Goal: Task Accomplishment & Management: Use online tool/utility

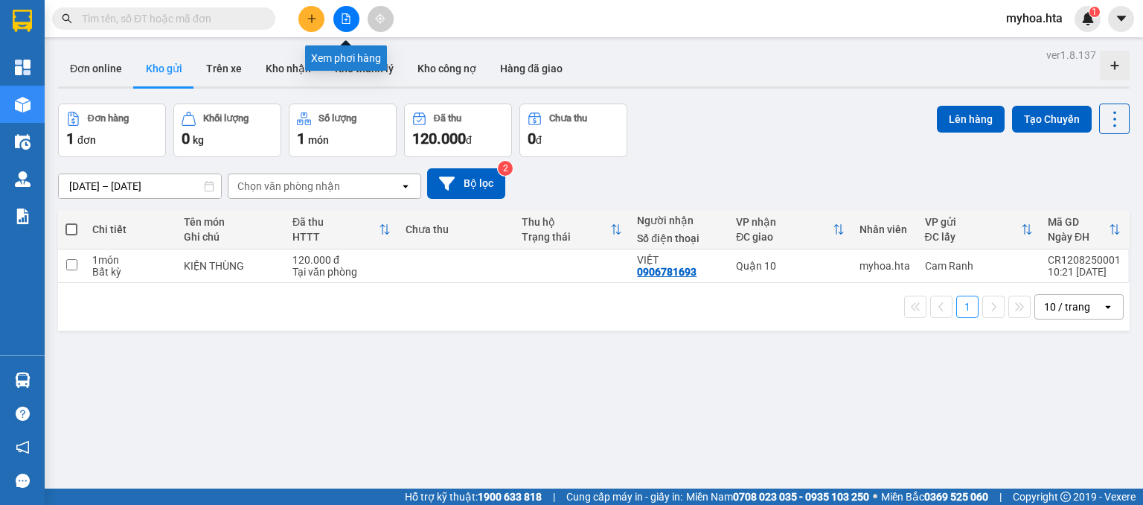
click at [342, 16] on icon "file-add" at bounding box center [346, 18] width 8 height 10
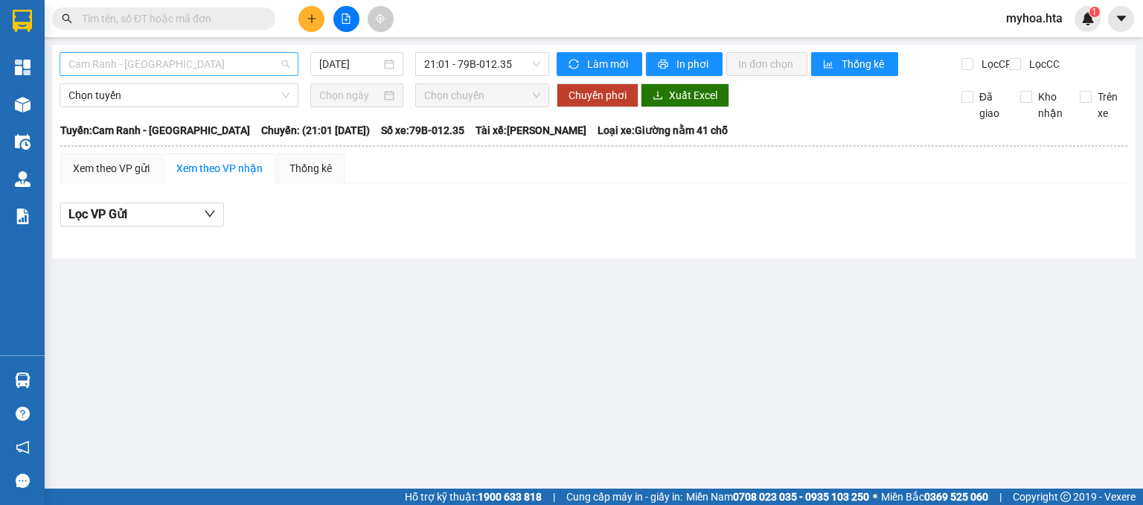
click at [214, 60] on span "Cam Ranh - [GEOGRAPHIC_DATA]" at bounding box center [178, 64] width 221 height 22
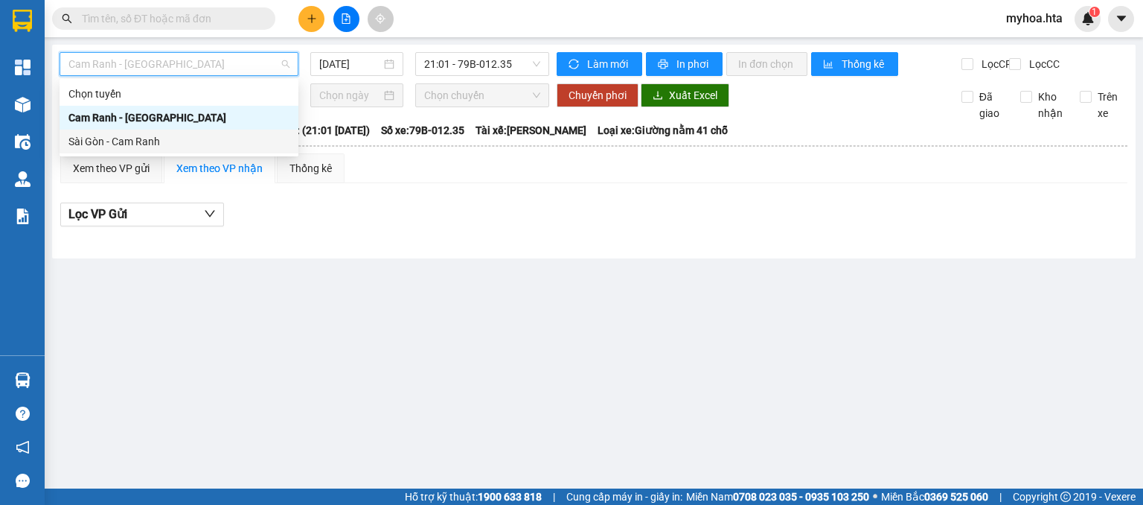
click at [190, 141] on div "Sài Gòn - Cam Ranh" at bounding box center [178, 141] width 221 height 16
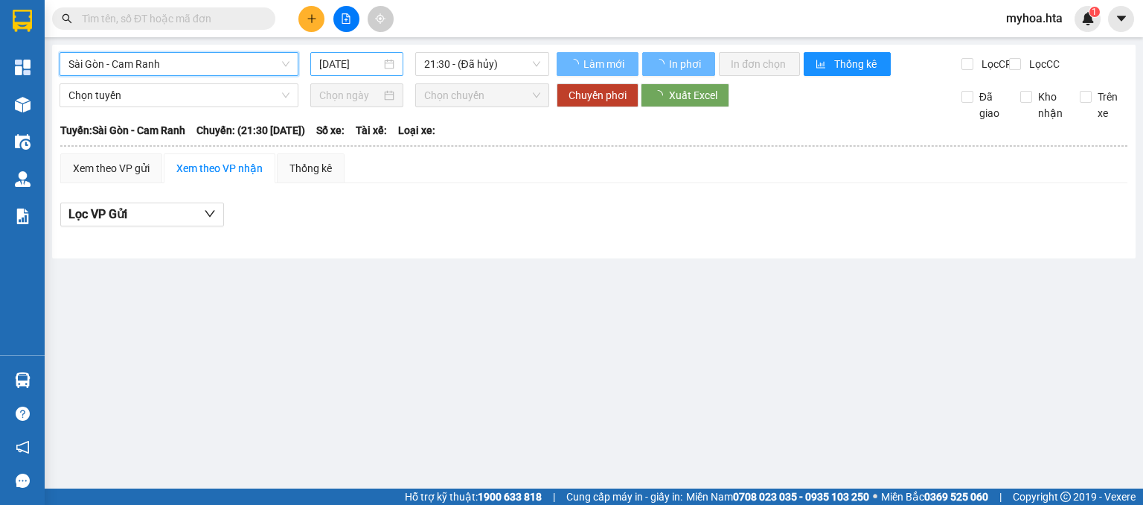
click at [351, 66] on input "[DATE]" at bounding box center [349, 64] width 61 height 16
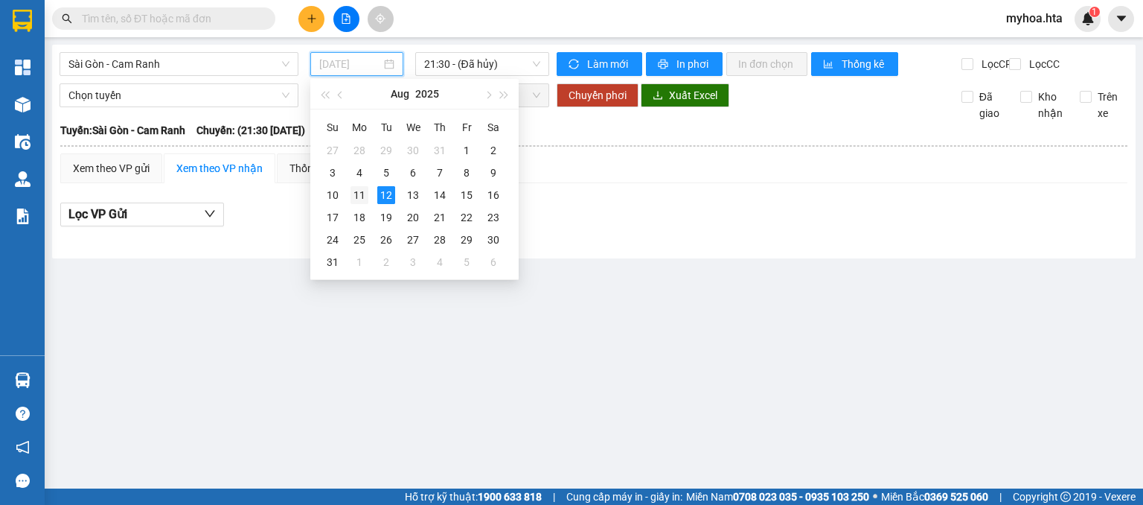
click at [360, 192] on div "11" at bounding box center [359, 195] width 18 height 18
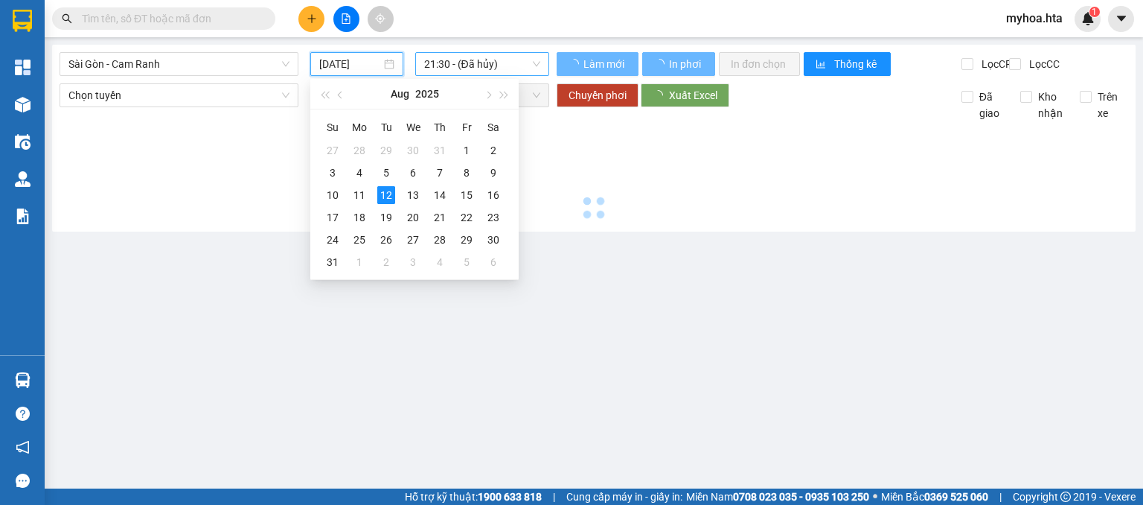
type input "[DATE]"
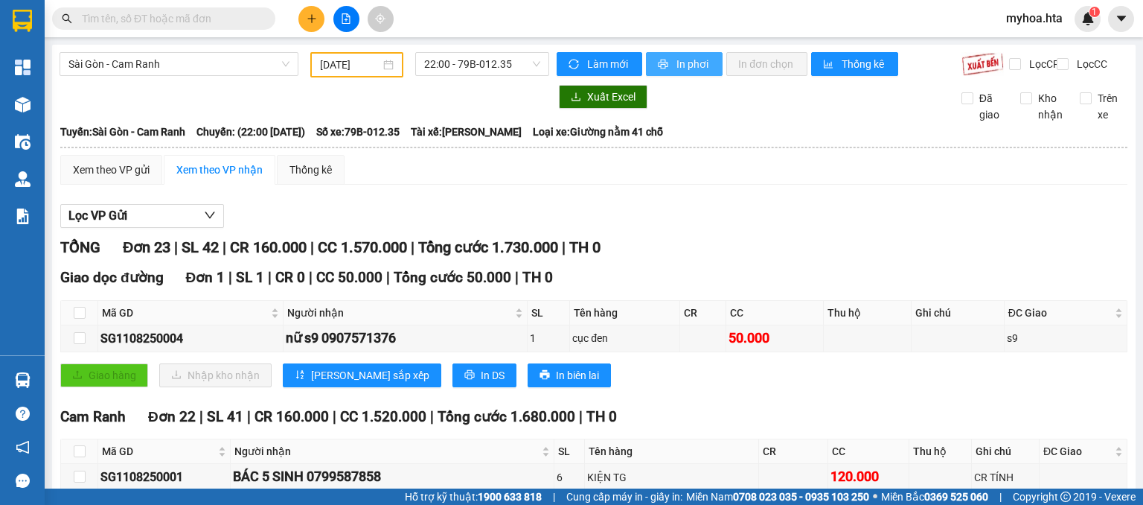
click at [676, 63] on span "In phơi" at bounding box center [693, 64] width 34 height 16
click at [184, 65] on span "Sài Gòn - Cam Ranh" at bounding box center [178, 64] width 221 height 22
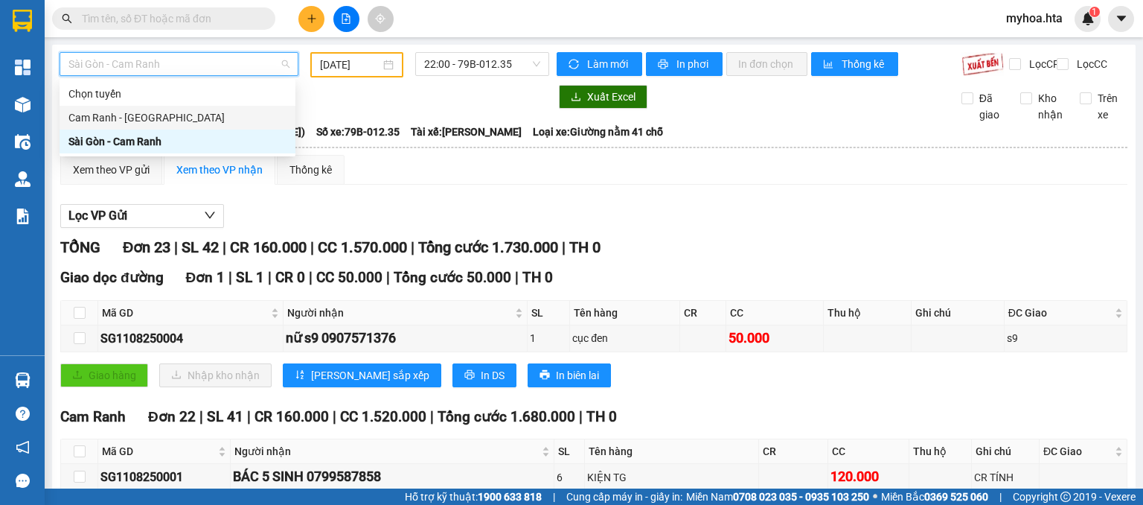
drag, startPoint x: 157, startPoint y: 120, endPoint x: 169, endPoint y: 100, distance: 23.4
click at [158, 120] on div "Cam Ranh - [GEOGRAPHIC_DATA]" at bounding box center [177, 117] width 218 height 16
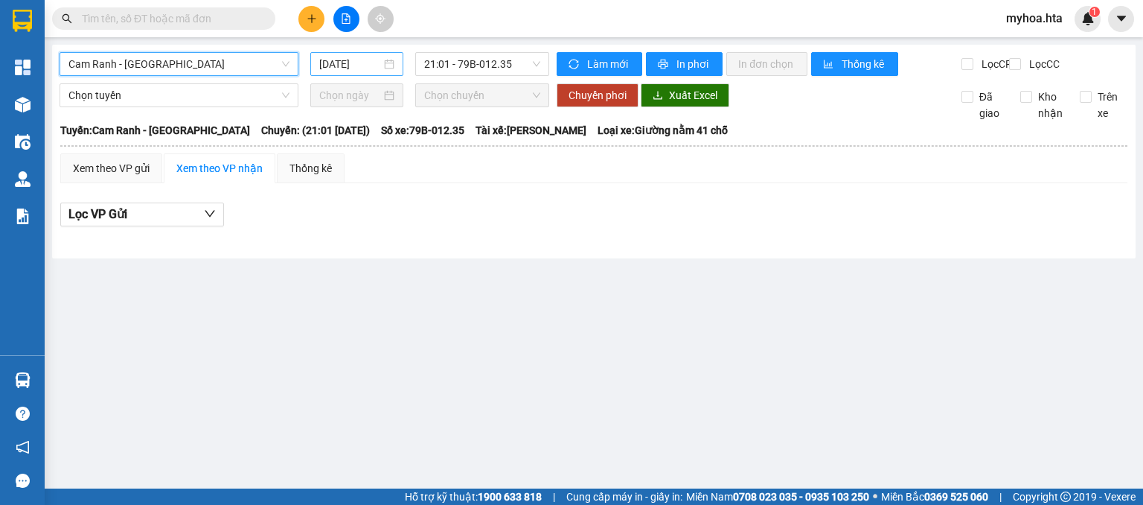
click at [338, 62] on input "[DATE]" at bounding box center [349, 64] width 61 height 16
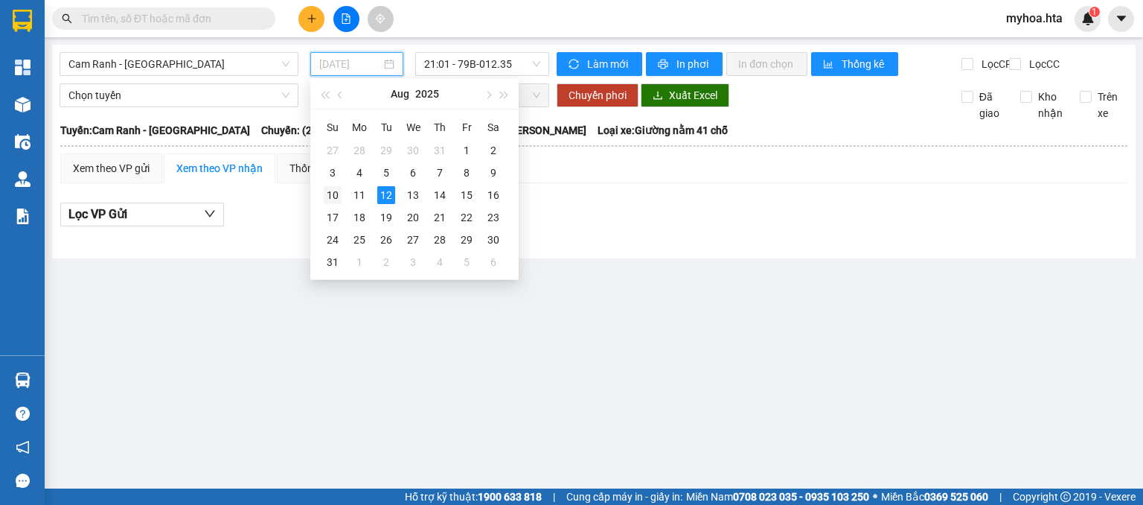
click at [330, 200] on div "10" at bounding box center [333, 195] width 18 height 18
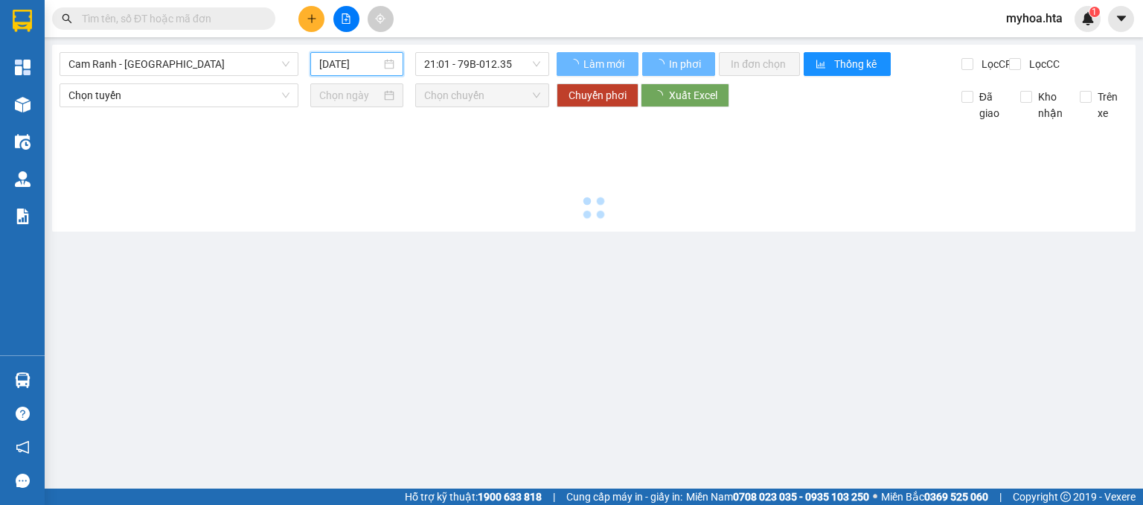
type input "[DATE]"
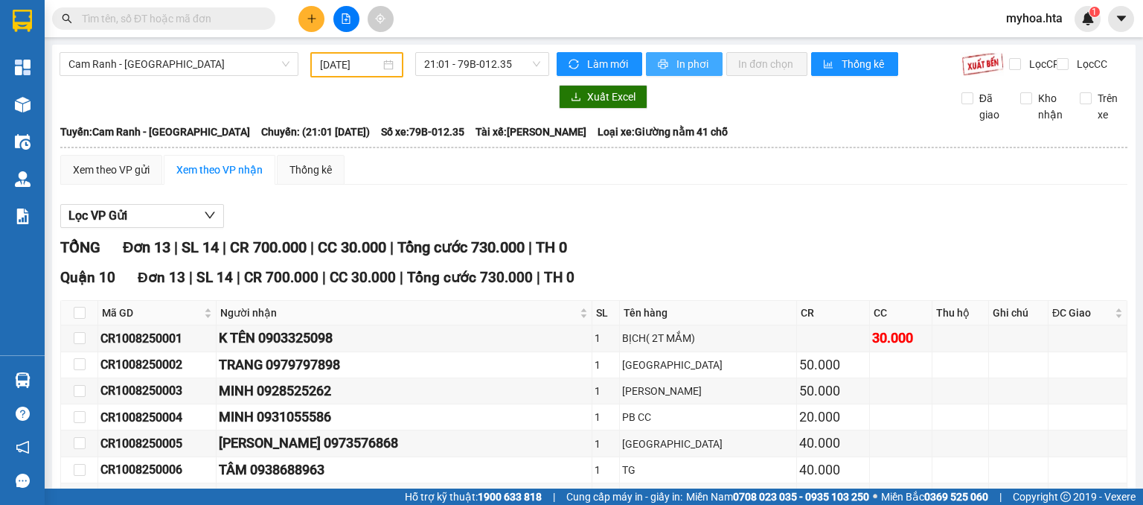
click at [702, 62] on span "In phơi" at bounding box center [693, 64] width 34 height 16
